Goal: Navigation & Orientation: Find specific page/section

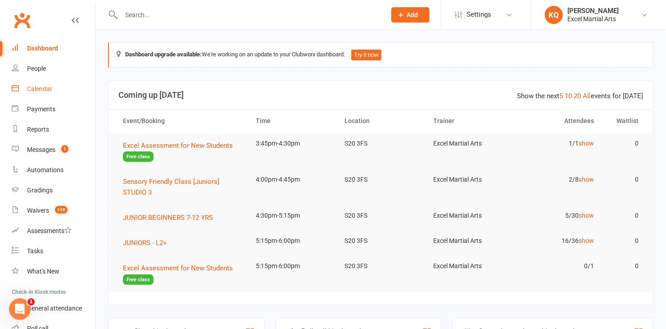
click at [36, 89] on div "Calendar" at bounding box center [39, 88] width 25 height 7
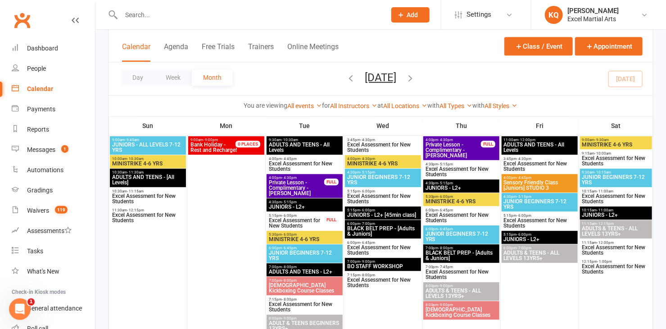
scroll to position [1024, 0]
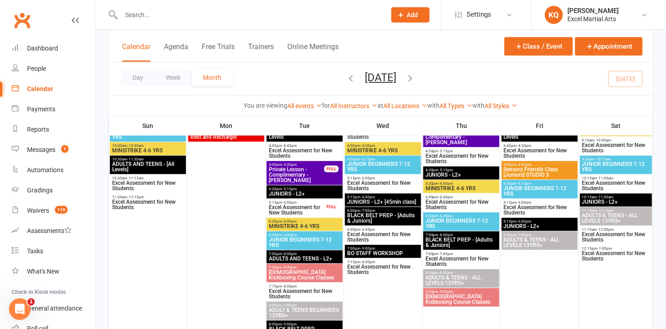
click at [30, 88] on div "Calendar" at bounding box center [40, 88] width 26 height 7
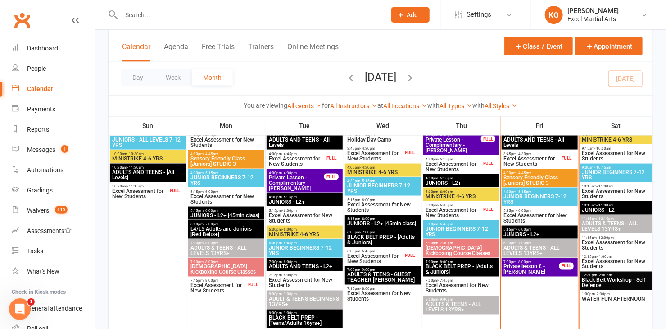
scroll to position [537, 0]
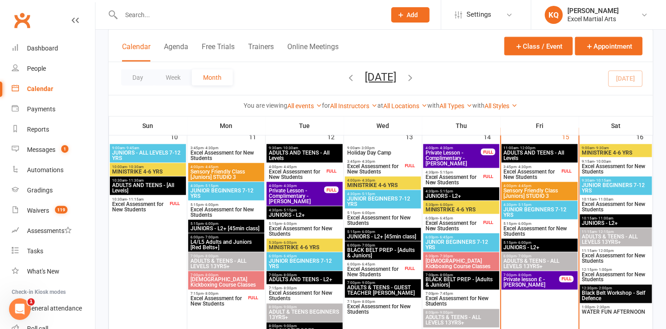
click at [467, 181] on span "Excel Assessment for New Students" at bounding box center [453, 179] width 56 height 11
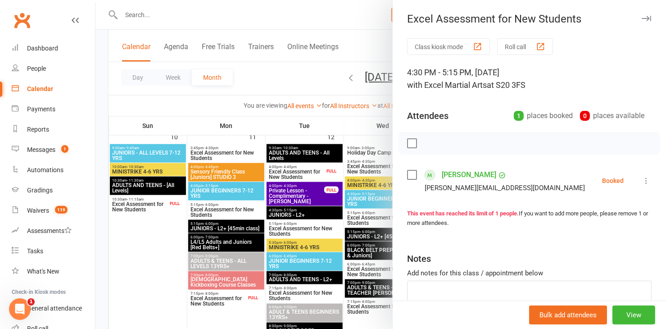
click at [471, 176] on link "[PERSON_NAME]" at bounding box center [469, 175] width 55 height 14
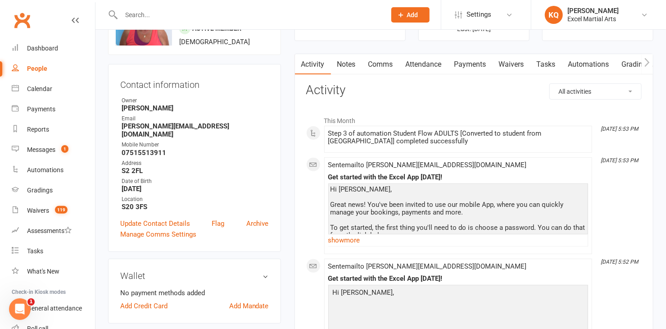
scroll to position [205, 0]
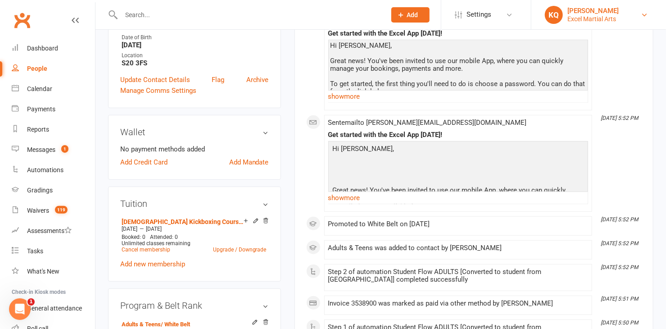
click at [606, 19] on div "Excel Martial Arts" at bounding box center [593, 19] width 51 height 8
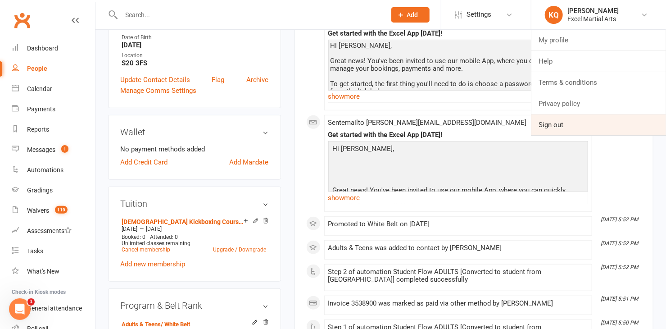
click at [591, 118] on link "Sign out" at bounding box center [599, 124] width 135 height 21
